Goal: Task Accomplishment & Management: Use online tool/utility

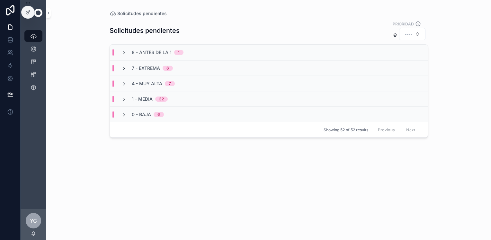
click at [125, 69] on icon "scrollable content" at bounding box center [123, 68] width 5 height 5
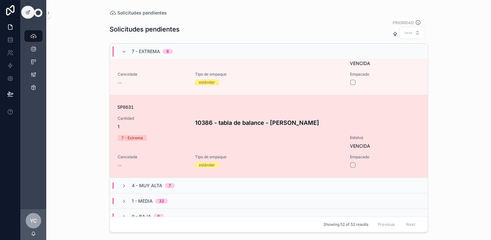
scroll to position [398, 0]
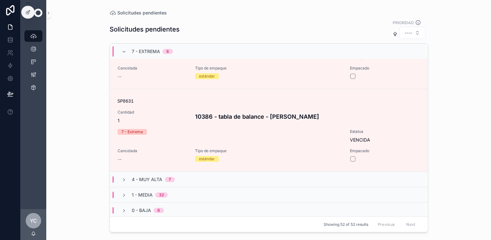
click at [119, 181] on div "4 - Muy Alta 7" at bounding box center [148, 179] width 69 height 6
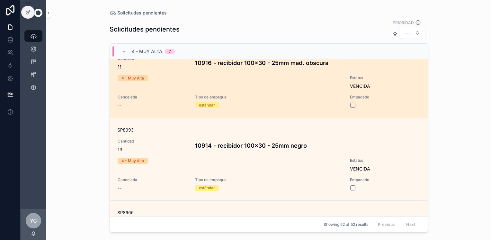
scroll to position [976, 0]
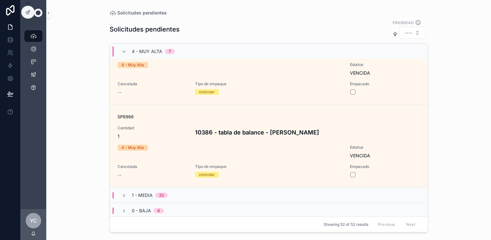
click at [176, 192] on div "1 - Media 32" at bounding box center [269, 194] width 318 height 15
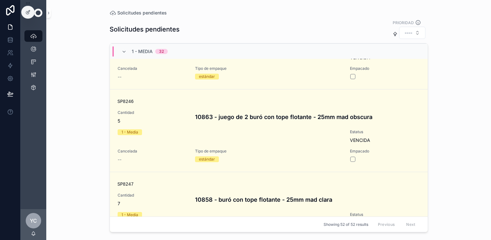
scroll to position [3632, 0]
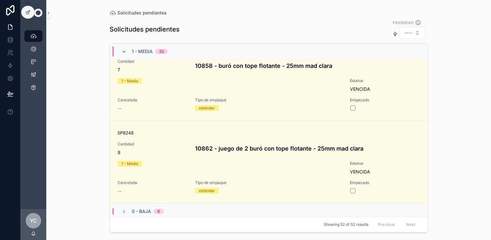
click at [122, 51] on icon "scrollable content" at bounding box center [123, 51] width 5 height 5
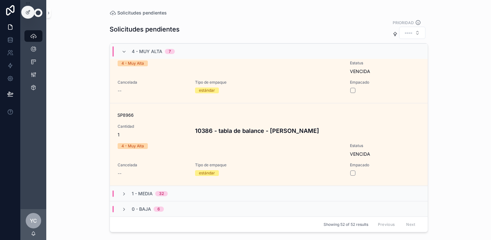
scroll to position [976, 0]
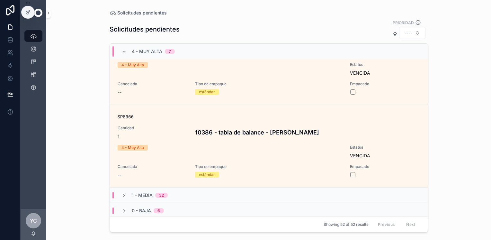
click at [127, 49] on div "4 - Muy Alta 7" at bounding box center [147, 51] width 53 height 10
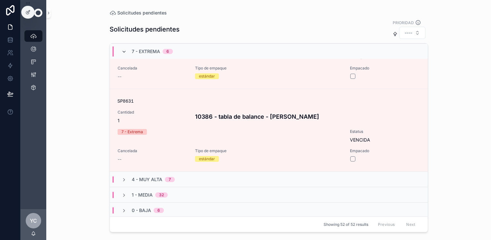
click at [123, 49] on icon "scrollable content" at bounding box center [123, 51] width 5 height 5
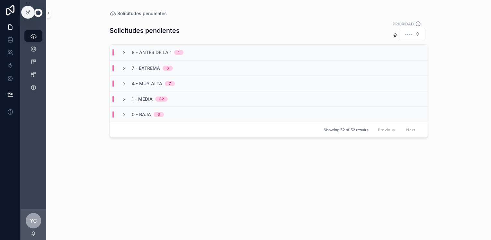
scroll to position [0, 0]
